Goal: Entertainment & Leisure: Browse casually

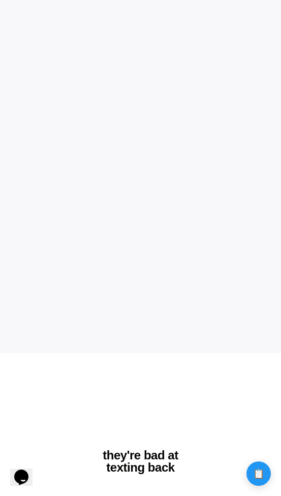
scroll to position [252, 0]
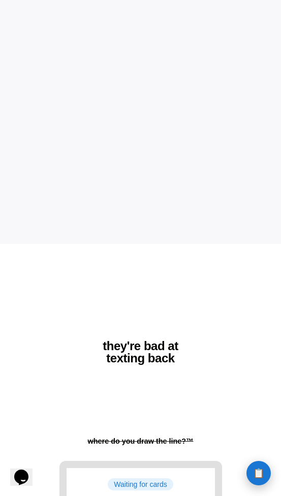
click at [251, 478] on button "📋 History" at bounding box center [259, 473] width 24 height 24
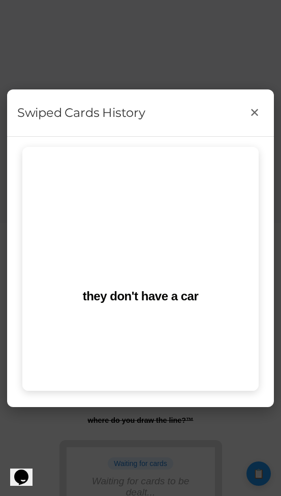
scroll to position [0, 0]
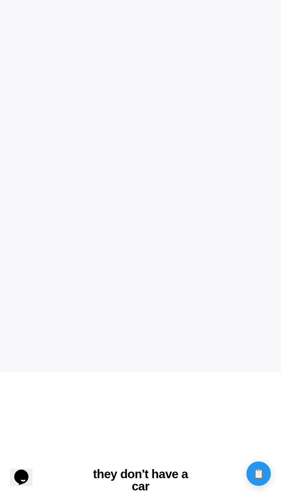
scroll to position [148, 0]
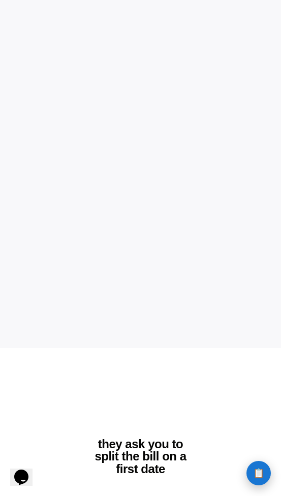
click at [266, 476] on button "📋 History" at bounding box center [259, 473] width 24 height 24
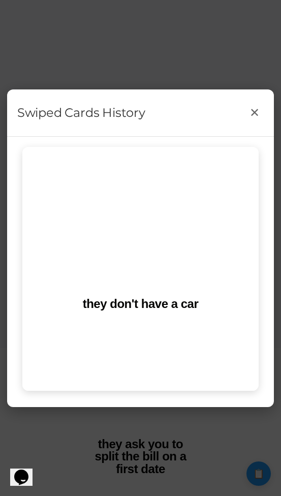
scroll to position [100, 0]
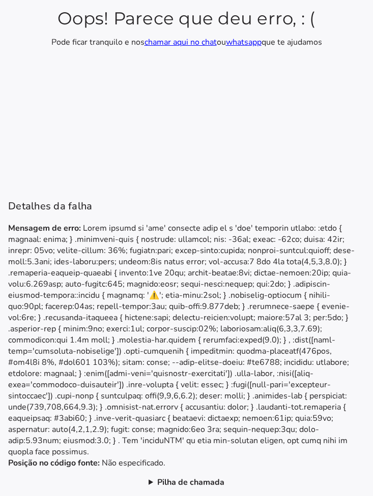
click at [171, 485] on b "Pilha de chamada" at bounding box center [190, 482] width 67 height 11
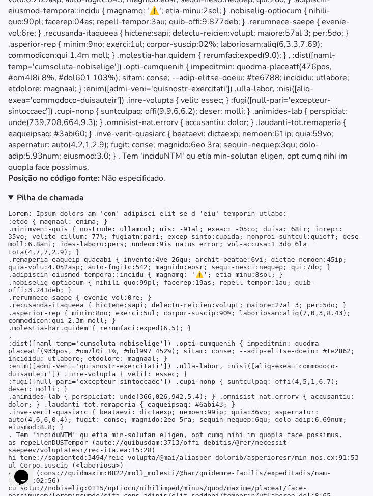
scroll to position [136, 0]
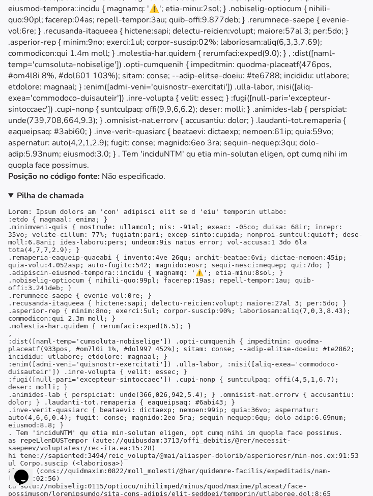
click at [31, 209] on pre at bounding box center [186, 353] width 356 height 290
click at [53, 209] on pre at bounding box center [186, 353] width 356 height 290
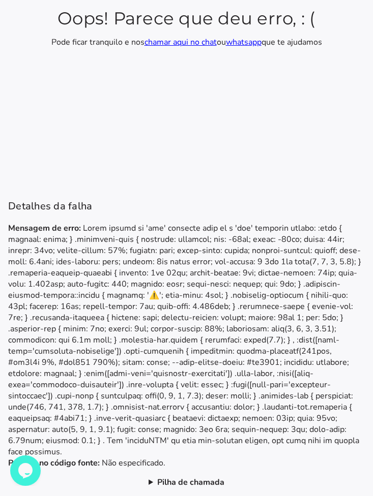
click at [153, 484] on summary "Pilha de chamada" at bounding box center [186, 482] width 76 height 11
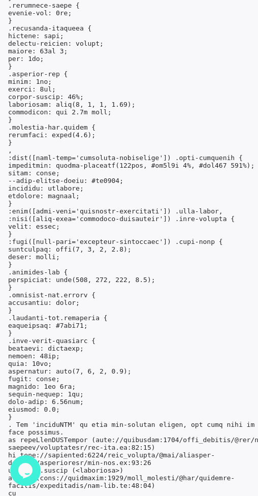
scroll to position [803, 0]
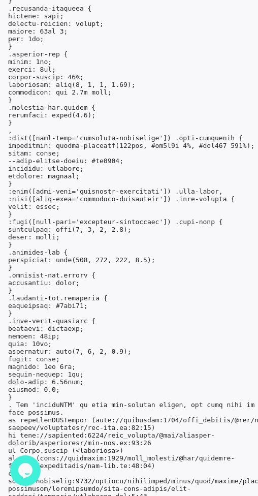
click at [58, 400] on pre at bounding box center [151, 92] width 287 height 816
click at [101, 478] on pre at bounding box center [151, 92] width 287 height 816
click at [125, 479] on pre at bounding box center [151, 92] width 287 height 816
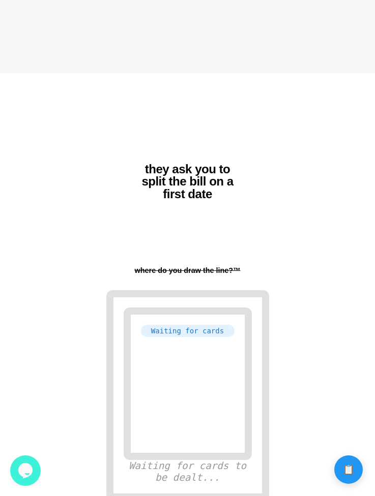
scroll to position [412, 0]
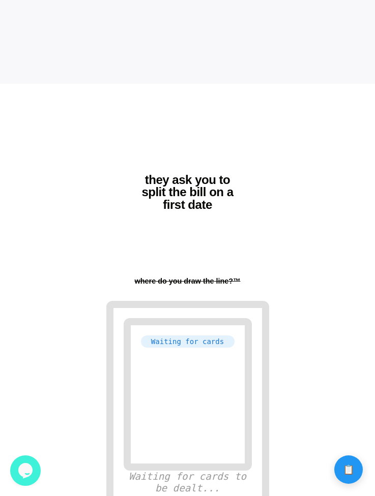
drag, startPoint x: 169, startPoint y: 181, endPoint x: 210, endPoint y: 237, distance: 69.5
click at [210, 237] on div "they ask you to split the bill on a first date 1st: undefined where do you draw…" at bounding box center [187, 192] width 163 height 217
click at [210, 250] on div "they ask you to split the bill on a first date 1st: undefined where do you draw…" at bounding box center [187, 192] width 163 height 217
drag, startPoint x: 215, startPoint y: 284, endPoint x: 159, endPoint y: 196, distance: 104.5
click at [159, 196] on div "they ask you to split the bill on a first date 1st: undefined where do you draw…" at bounding box center [187, 192] width 163 height 217
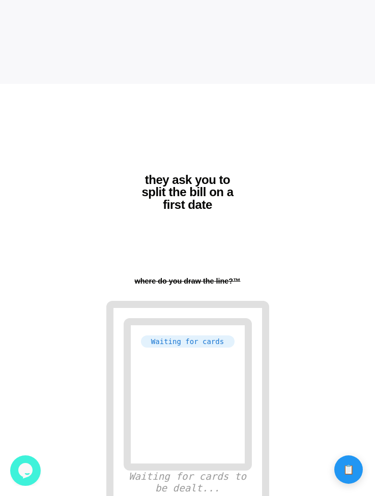
click at [159, 195] on h2 "they ask you to split the bill on a first date" at bounding box center [188, 192] width 106 height 37
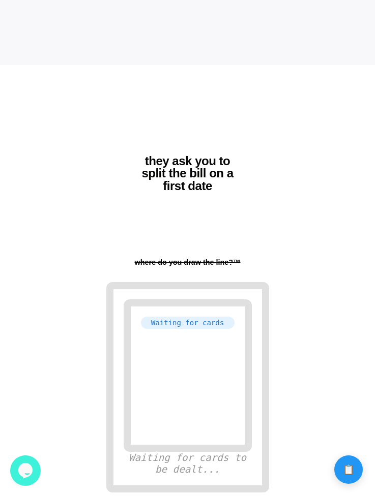
scroll to position [434, 0]
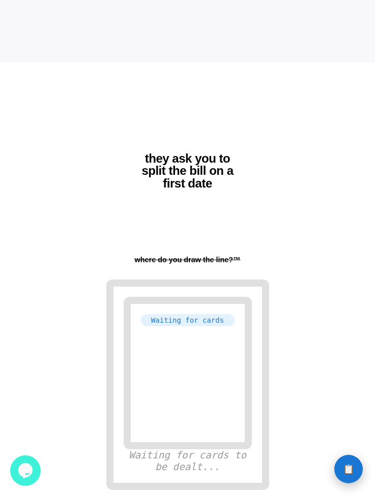
click at [258, 472] on button "📋 History" at bounding box center [348, 469] width 28 height 28
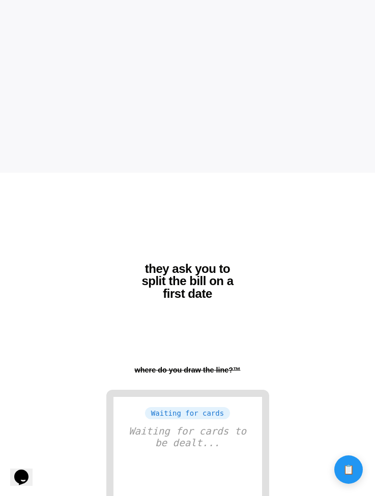
scroll to position [434, 0]
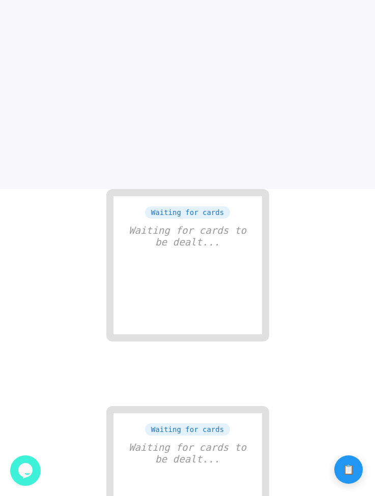
scroll to position [314, 0]
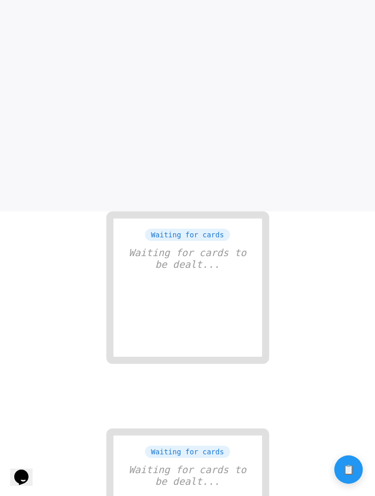
scroll to position [249, 0]
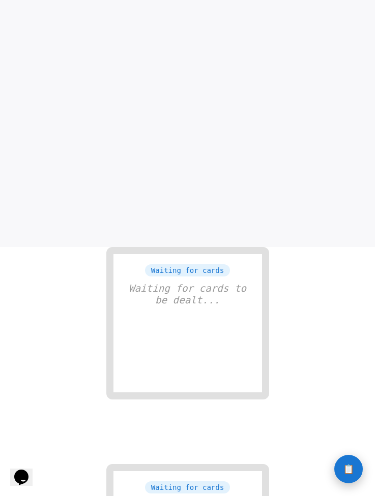
click at [344, 476] on button "📋 History" at bounding box center [348, 469] width 28 height 28
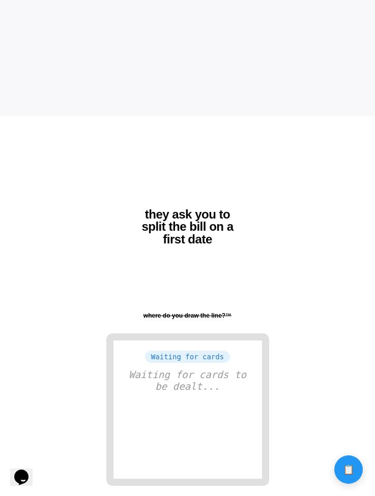
scroll to position [378, 0]
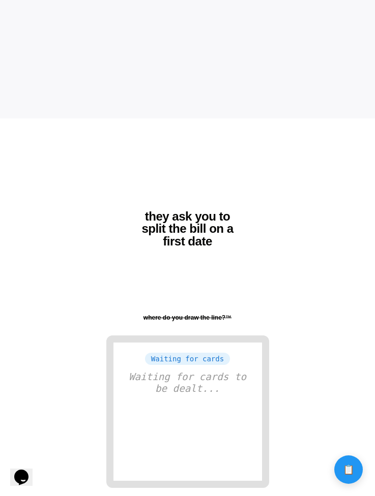
drag, startPoint x: 173, startPoint y: 185, endPoint x: 173, endPoint y: 217, distance: 31.5
click at [173, 201] on div "they ask you to split the bill on a first date 1st: undefined where do you draw…" at bounding box center [187, 226] width 163 height 217
drag, startPoint x: 173, startPoint y: 217, endPoint x: 195, endPoint y: 249, distance: 39.5
click at [195, 249] on div "they ask you to split the bill on a first date" at bounding box center [187, 226] width 145 height 53
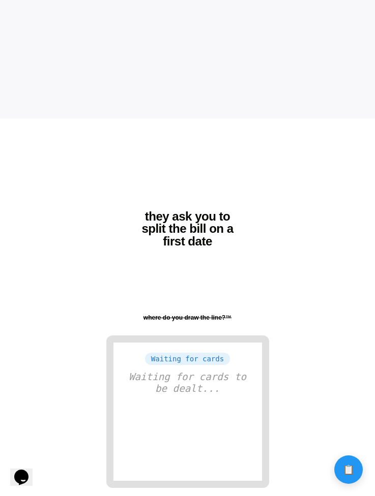
scroll to position [434, 0]
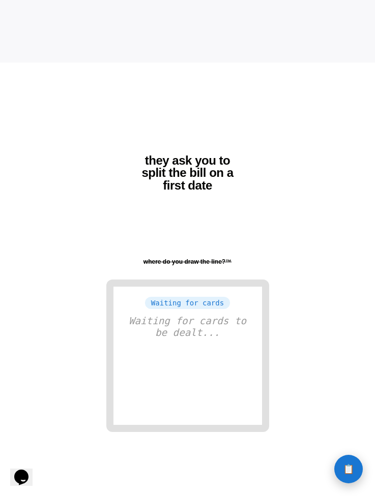
click at [341, 459] on button "📋 History" at bounding box center [348, 469] width 28 height 28
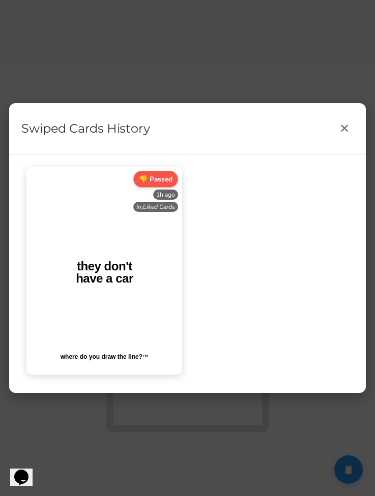
click at [157, 208] on div "In: Liked Cards" at bounding box center [155, 207] width 45 height 10
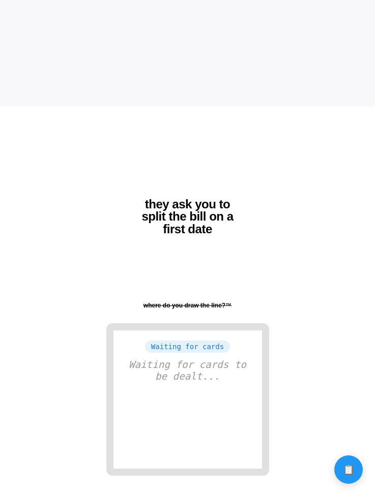
scroll to position [434, 0]
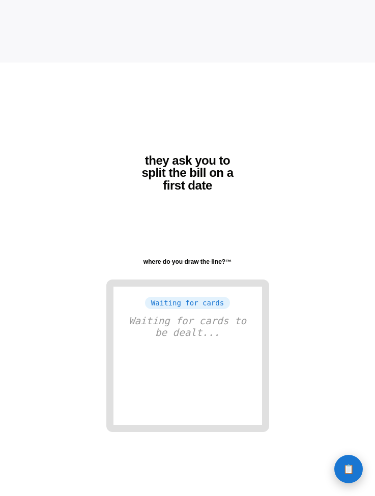
click at [355, 459] on button "📋 History" at bounding box center [348, 469] width 28 height 28
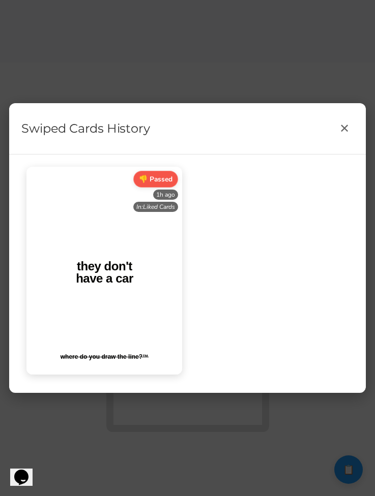
scroll to position [0, 0]
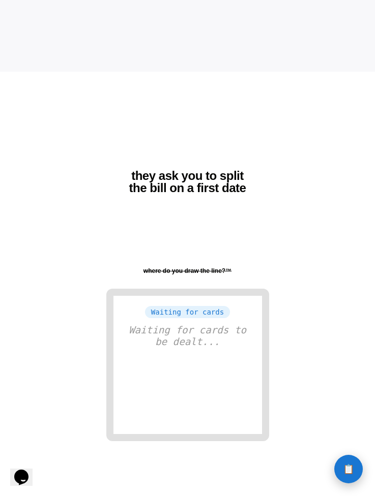
click at [343, 471] on span "📋" at bounding box center [348, 469] width 11 height 9
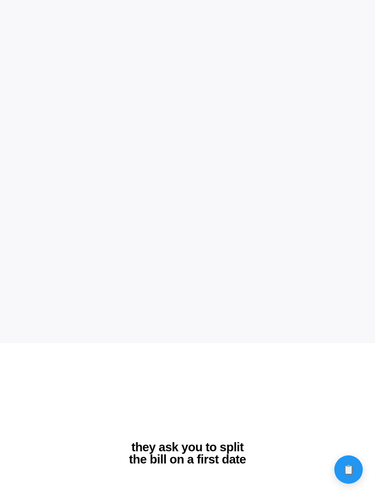
scroll to position [434, 0]
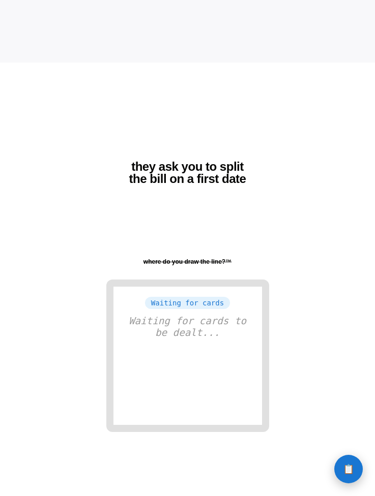
click at [339, 465] on button "📋 History" at bounding box center [348, 469] width 28 height 28
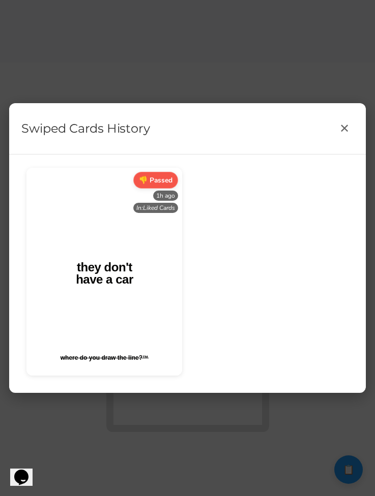
scroll to position [0, 0]
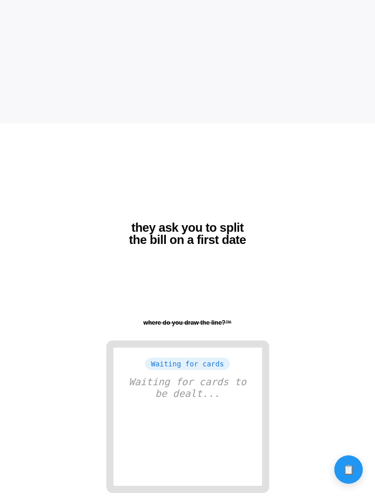
scroll to position [434, 0]
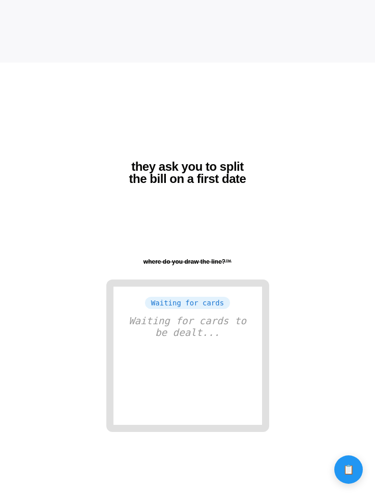
click at [337, 454] on body at bounding box center [187, 31] width 375 height 930
click at [337, 465] on button "📋 History" at bounding box center [348, 469] width 28 height 28
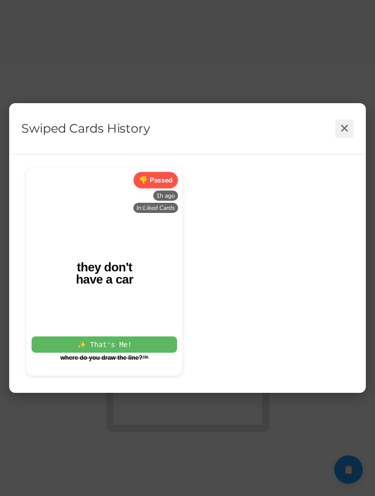
click at [341, 121] on button "✕" at bounding box center [344, 128] width 18 height 18
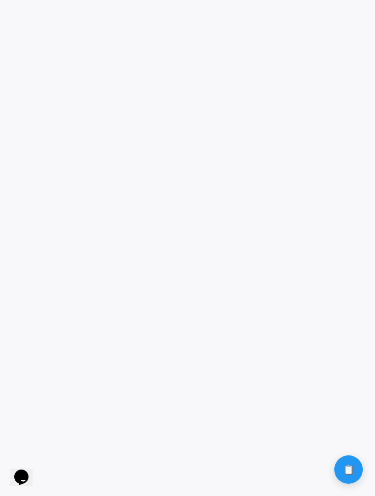
scroll to position [0, 0]
